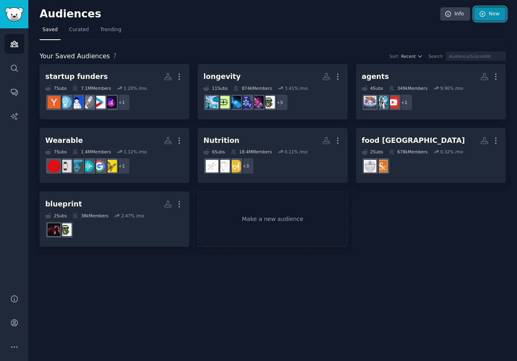
click at [495, 14] on link "New" at bounding box center [490, 14] width 32 height 14
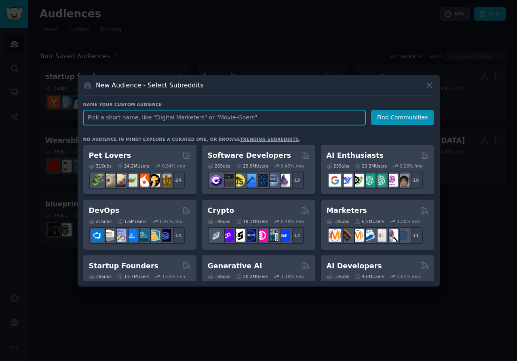
click at [177, 119] on input "text" at bounding box center [224, 117] width 282 height 15
type input "moodboard"
click button "Find Communities" at bounding box center [402, 117] width 63 height 15
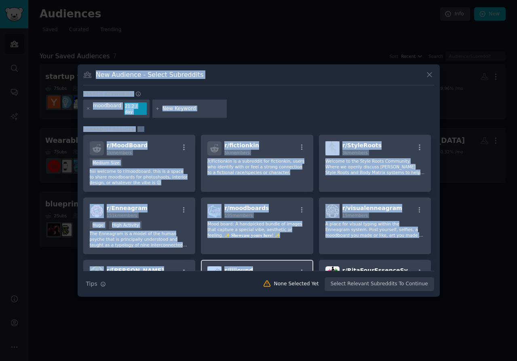
drag, startPoint x: 95, startPoint y: 76, endPoint x: 257, endPoint y: 266, distance: 249.4
click at [257, 266] on div "New Audience - Select Subreddits Search keywords moodboard 21.2 / day Subreddit…" at bounding box center [259, 180] width 362 height 232
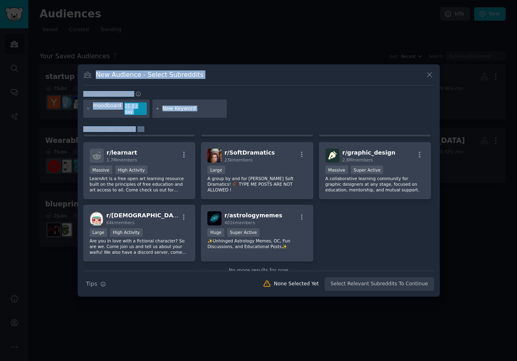
scroll to position [259, 0]
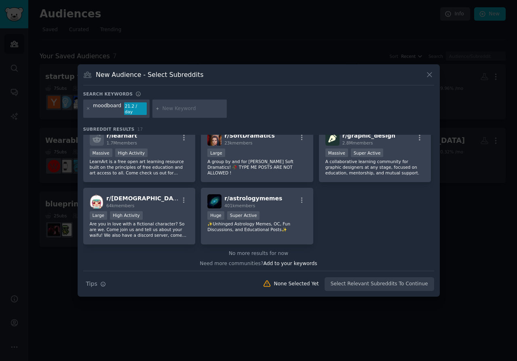
click at [244, 81] on div "New Audience - Select Subreddits" at bounding box center [258, 77] width 351 height 15
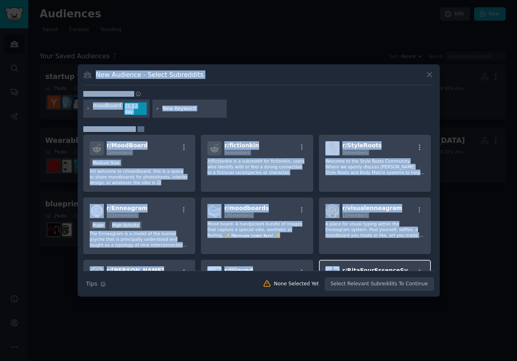
drag, startPoint x: 97, startPoint y: 76, endPoint x: 369, endPoint y: 261, distance: 329.5
click at [369, 261] on div "New Audience - Select Subreddits Search keywords moodboard 21.2 / day Subreddit…" at bounding box center [259, 180] width 362 height 232
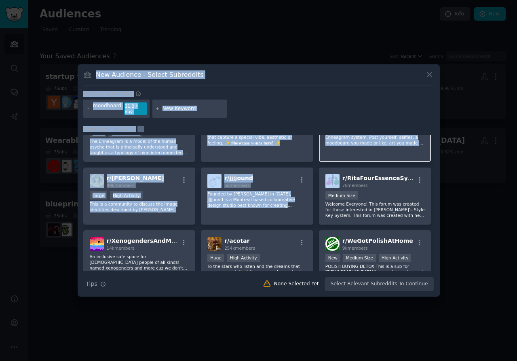
scroll to position [97, 0]
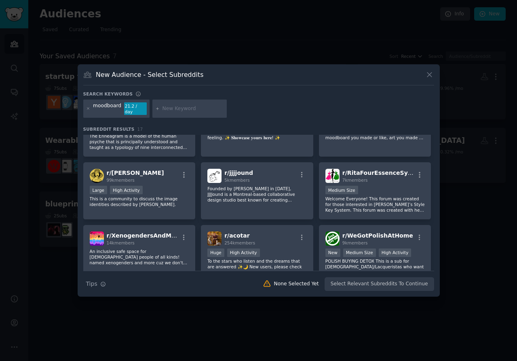
click at [283, 73] on div "New Audience - Select Subreddits" at bounding box center [258, 77] width 351 height 15
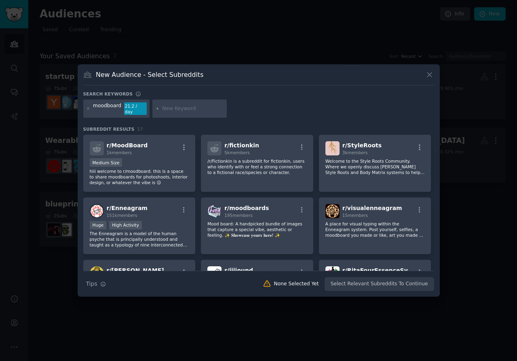
click at [292, 103] on div "moodboard 21.2 / day" at bounding box center [258, 109] width 351 height 21
click at [203, 109] on input "text" at bounding box center [192, 108] width 61 height 7
click at [224, 107] on div "moodboard 21.2 / day" at bounding box center [258, 109] width 351 height 21
click at [164, 168] on p "hiii welcome to r/moodboard. this is a space to share moodboards for photoshoot…" at bounding box center [139, 176] width 99 height 17
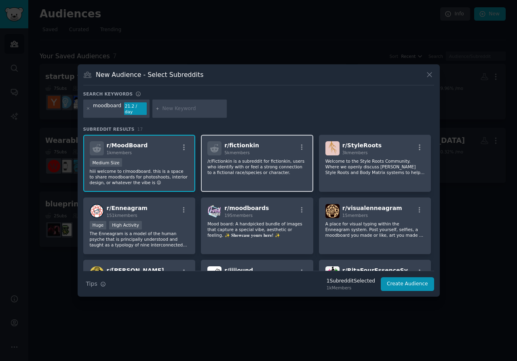
click at [272, 178] on div "r/ fictionkin 5k members /r/Fictionkin is a subreddit for fictionkin, users who…" at bounding box center [257, 163] width 112 height 57
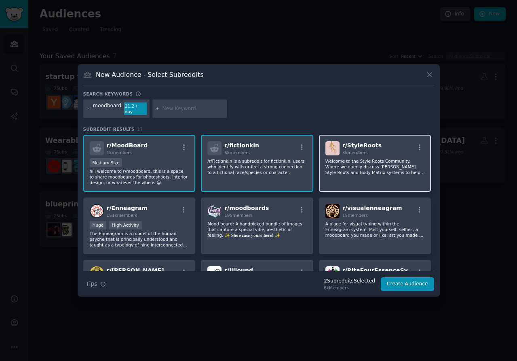
click at [377, 175] on div "r/ StyleRoots 3k members Welcome to the Style Roots Community. Where we openly …" at bounding box center [375, 163] width 112 height 57
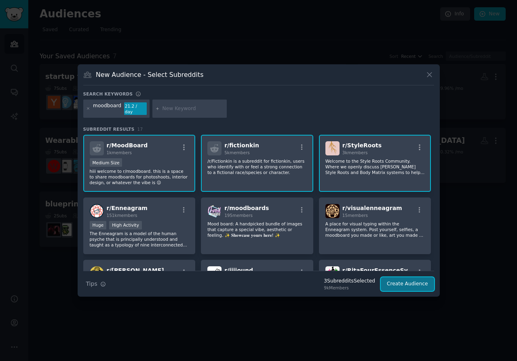
click at [407, 283] on button "Create Audience" at bounding box center [407, 284] width 53 height 14
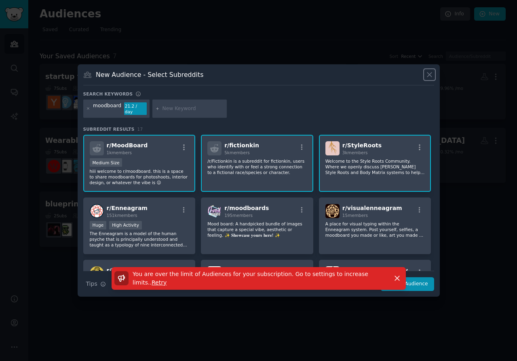
click at [431, 76] on icon at bounding box center [429, 74] width 8 height 8
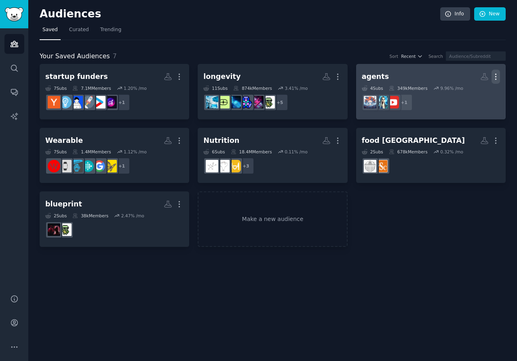
click at [493, 78] on icon "button" at bounding box center [495, 76] width 8 height 8
click at [474, 95] on p "Delete" at bounding box center [473, 93] width 19 height 8
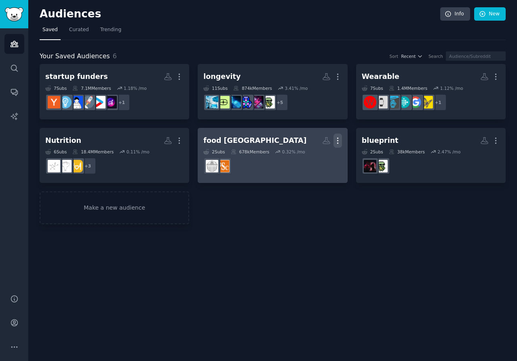
click at [340, 139] on icon "button" at bounding box center [337, 140] width 8 height 8
click at [305, 156] on div "Delete" at bounding box center [310, 157] width 38 height 17
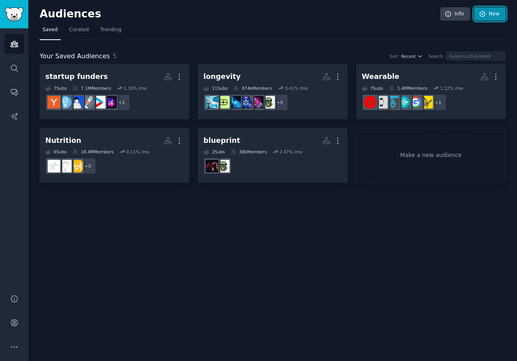
click at [488, 15] on link "New" at bounding box center [490, 14] width 32 height 14
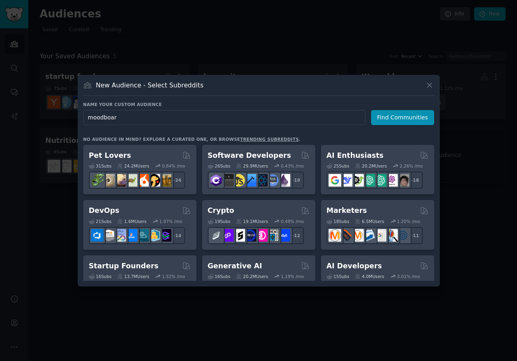
type input "moodboard"
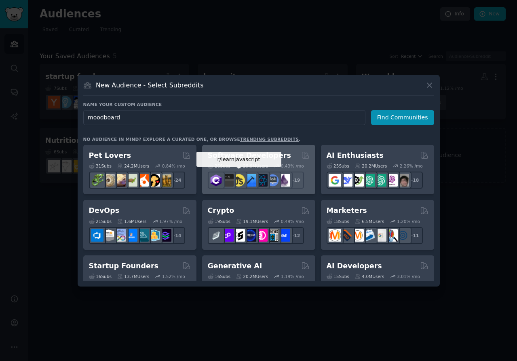
click button "Find Communities" at bounding box center [402, 117] width 63 height 15
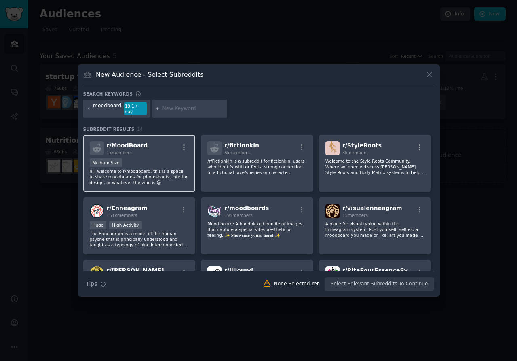
click at [167, 168] on p "hiii welcome to r/moodboard. this is a space to share moodboards for photoshoot…" at bounding box center [139, 176] width 99 height 17
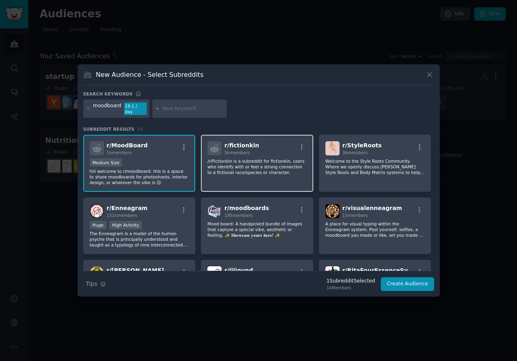
click at [266, 159] on p "/r/Fictionkin is a subreddit for fictionkin, users who identify with or feel a …" at bounding box center [256, 166] width 99 height 17
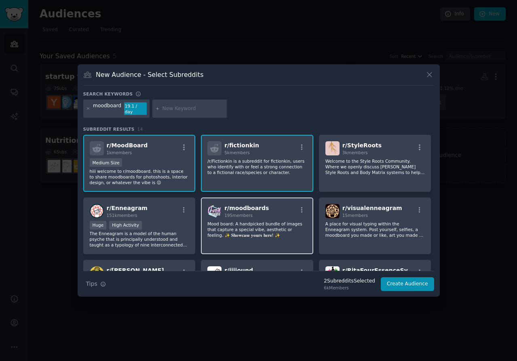
click at [268, 230] on p "Mood board: A handpicked bundle of images that capture a special vibe, aestheti…" at bounding box center [256, 229] width 99 height 17
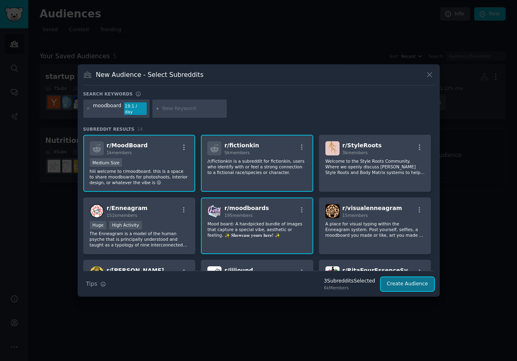
click at [418, 280] on button "Create Audience" at bounding box center [407, 284] width 53 height 14
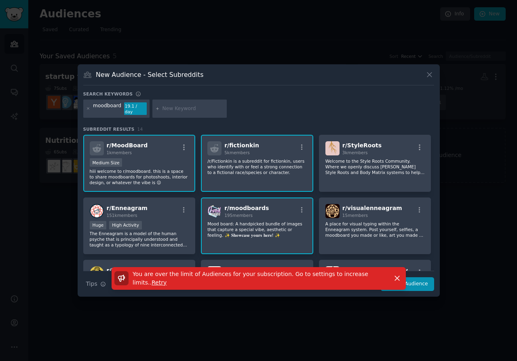
click at [351, 321] on div at bounding box center [258, 180] width 517 height 361
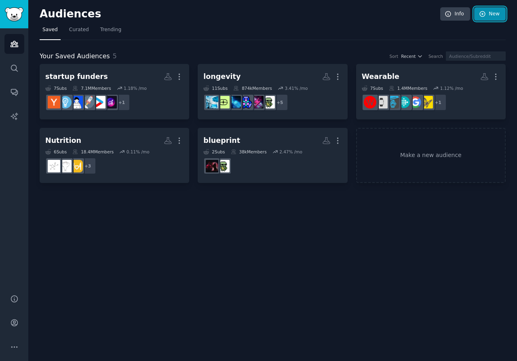
click at [493, 15] on link "New" at bounding box center [490, 14] width 32 height 14
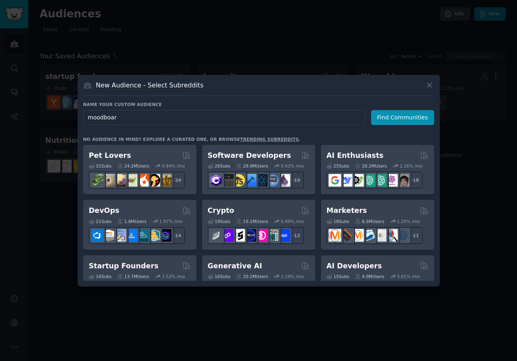
type input "moodboard"
click button "Find Communities" at bounding box center [402, 117] width 63 height 15
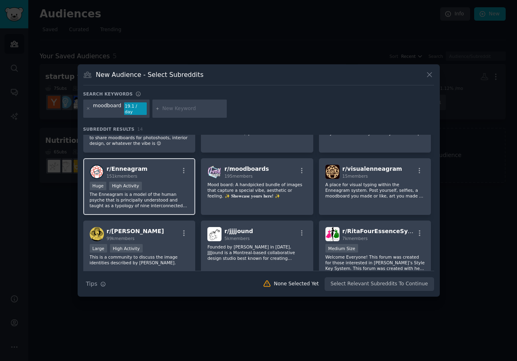
scroll to position [51, 0]
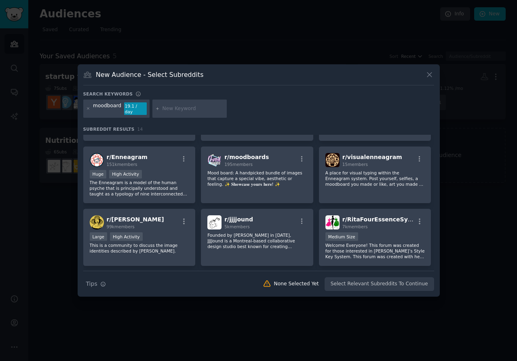
click at [336, 334] on div at bounding box center [258, 180] width 517 height 361
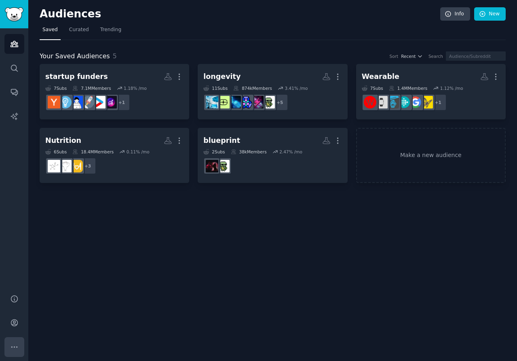
click at [15, 348] on icon "Sidebar" at bounding box center [14, 346] width 8 height 8
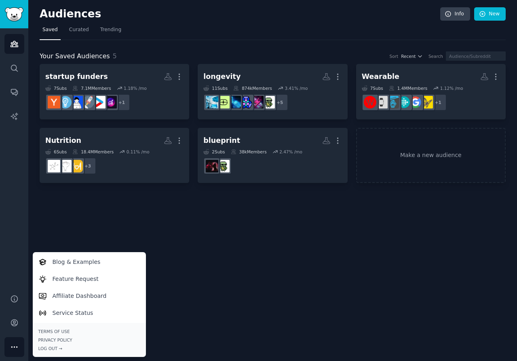
click at [216, 279] on div "Audiences Info New Saved Curated Trending Your Saved Audiences 5 Sort Recent Se…" at bounding box center [272, 180] width 489 height 361
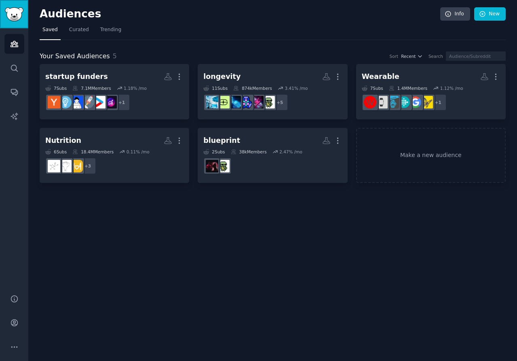
click at [14, 23] on link "Sidebar" at bounding box center [14, 14] width 28 height 28
click at [15, 330] on link "Account" at bounding box center [14, 322] width 20 height 20
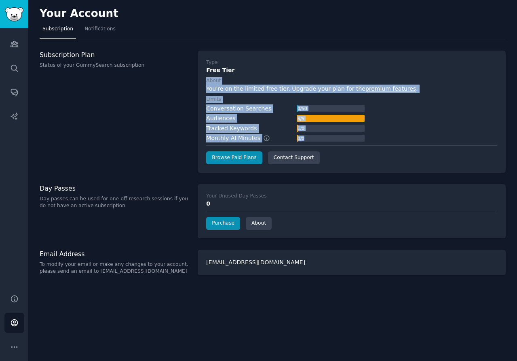
drag, startPoint x: 387, startPoint y: 141, endPoint x: 322, endPoint y: 71, distance: 95.8
click at [322, 71] on div "Type Free Tier About You're on the limited free tier. Upgrade your plan for the…" at bounding box center [351, 111] width 291 height 105
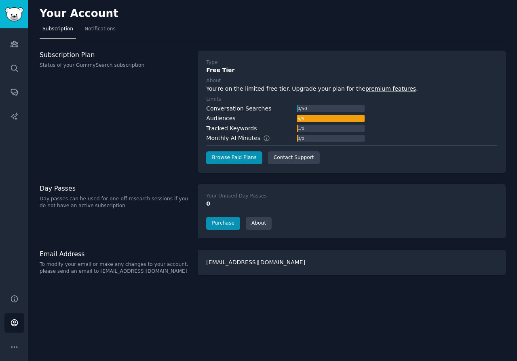
click at [312, 81] on label "About" at bounding box center [351, 80] width 291 height 7
click at [16, 22] on link "Sidebar" at bounding box center [14, 14] width 28 height 28
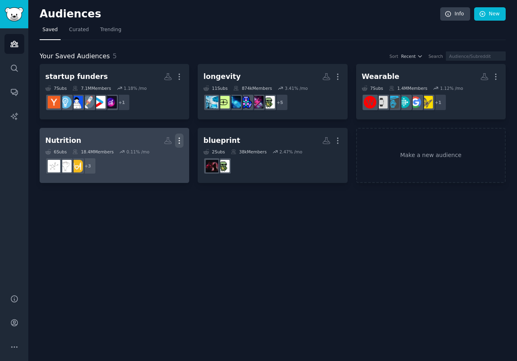
click at [179, 138] on icon "button" at bounding box center [179, 140] width 8 height 8
click at [158, 164] on div "Delete" at bounding box center [152, 157] width 38 height 17
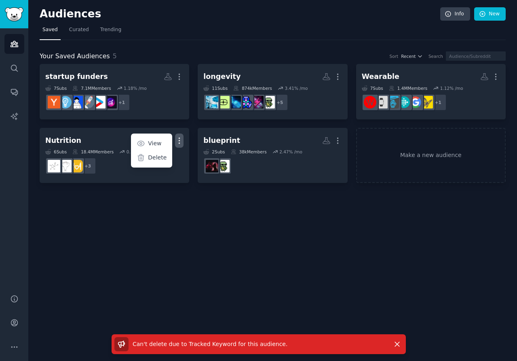
click at [285, 318] on div "Audiences Info New Saved Curated Trending Your Saved Audiences 5 Sort Recent Se…" at bounding box center [272, 180] width 489 height 361
click at [210, 347] on p "Can't delete due to Tracked Keyword for this audience ." at bounding box center [210, 344] width 155 height 8
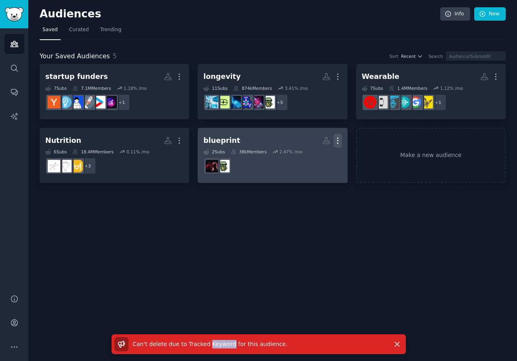
click at [337, 140] on icon "button" at bounding box center [337, 140] width 1 height 6
click at [336, 142] on icon "button" at bounding box center [337, 140] width 8 height 8
click at [309, 158] on p "Delete" at bounding box center [315, 157] width 19 height 8
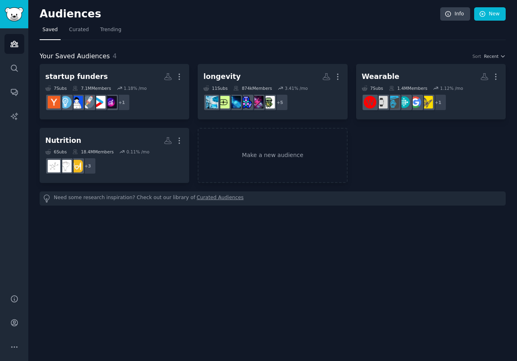
click at [277, 241] on div "Audiences Info New Saved Curated Trending Your Saved Audiences 4 Sort Recent st…" at bounding box center [272, 180] width 489 height 361
click at [255, 143] on link "Make a new audience" at bounding box center [273, 155] width 150 height 55
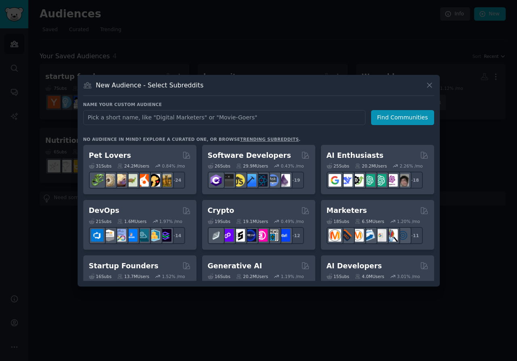
click at [270, 120] on input "text" at bounding box center [224, 117] width 282 height 15
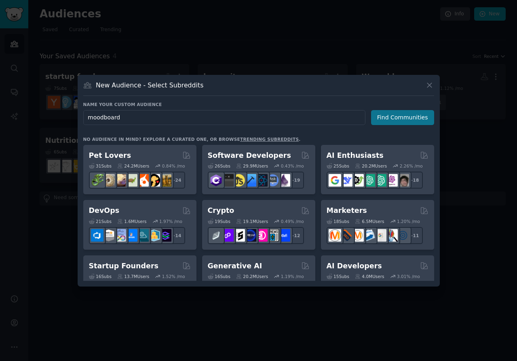
type input "moodboard"
click at [400, 120] on button "Find Communities" at bounding box center [402, 117] width 63 height 15
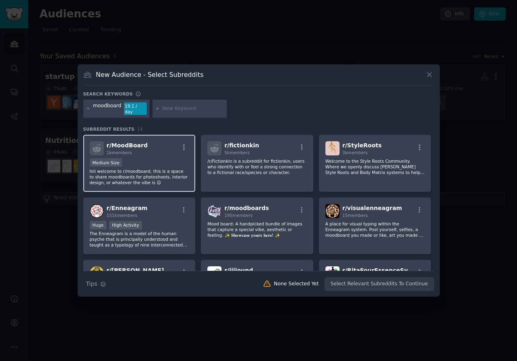
click at [170, 173] on p "hiii welcome to r/moodboard. this is a space to share moodboards for photoshoot…" at bounding box center [139, 176] width 99 height 17
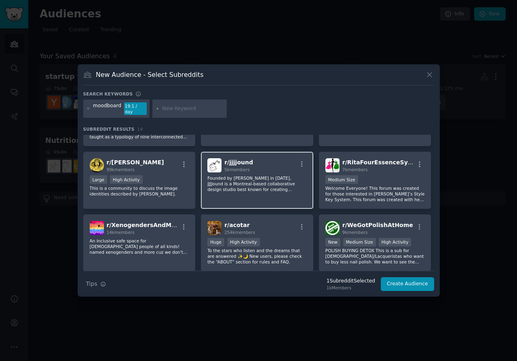
scroll to position [109, 0]
